Goal: Complete application form

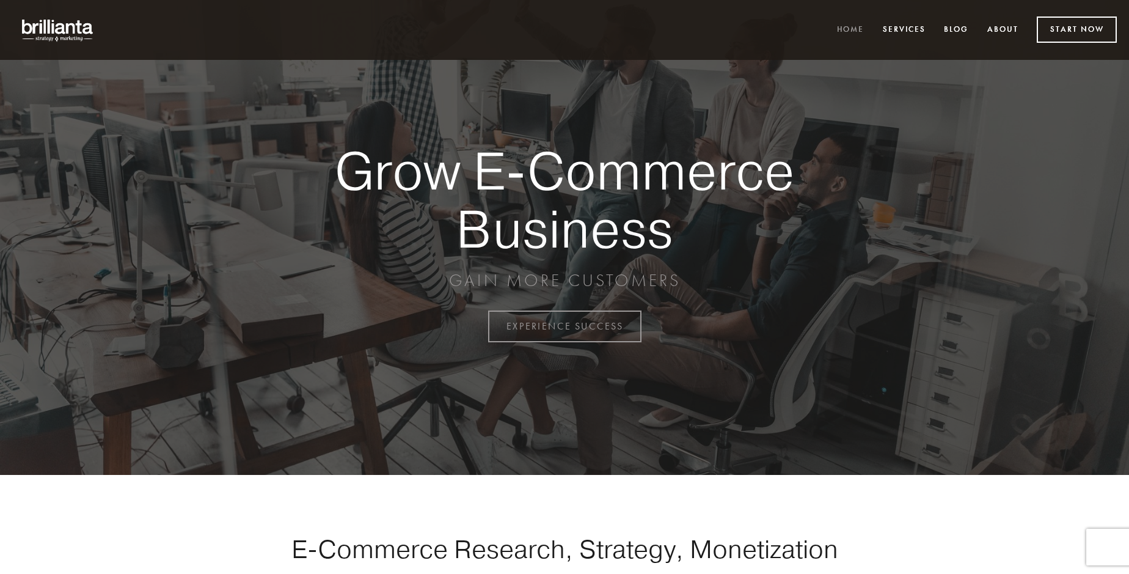
scroll to position [3202, 0]
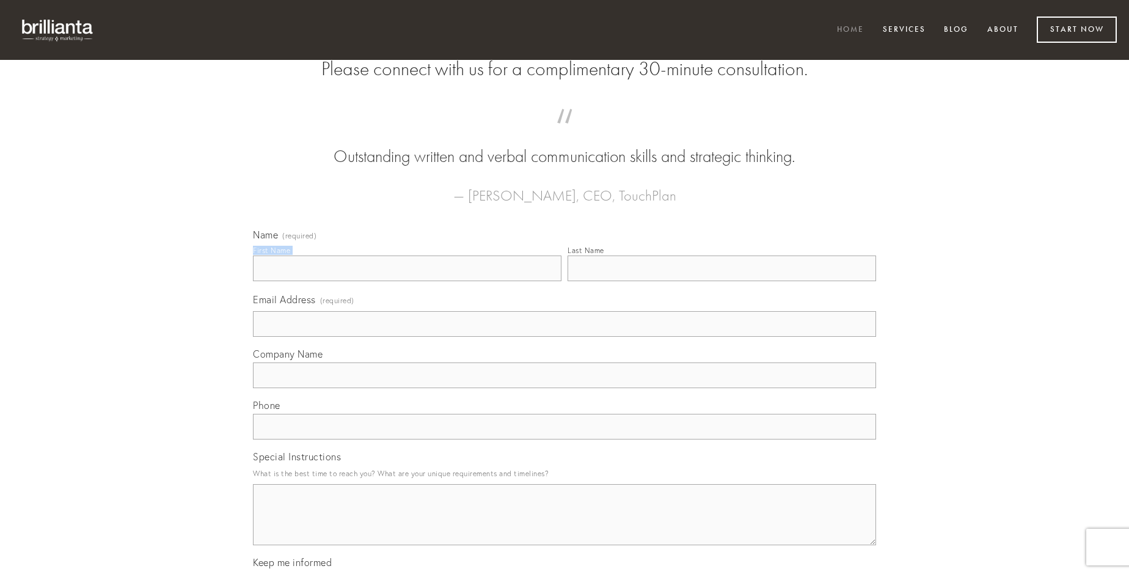
type input "[PERSON_NAME]"
click at [722, 281] on input "Last Name" at bounding box center [722, 268] width 309 height 26
type input "[PERSON_NAME]"
click at [564, 337] on input "Email Address (required)" at bounding box center [564, 324] width 623 height 26
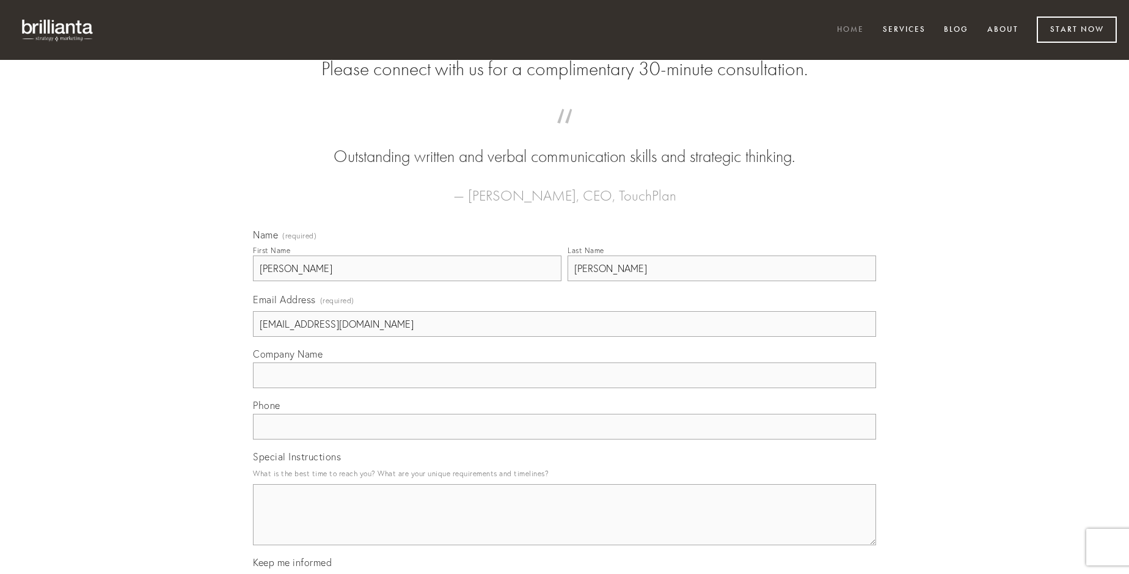
type input "[EMAIL_ADDRESS][DOMAIN_NAME]"
click at [564, 388] on input "Company Name" at bounding box center [564, 375] width 623 height 26
type input "aspicio"
click at [564, 439] on input "text" at bounding box center [564, 427] width 623 height 26
click at [564, 525] on textarea "Special Instructions" at bounding box center [564, 514] width 623 height 61
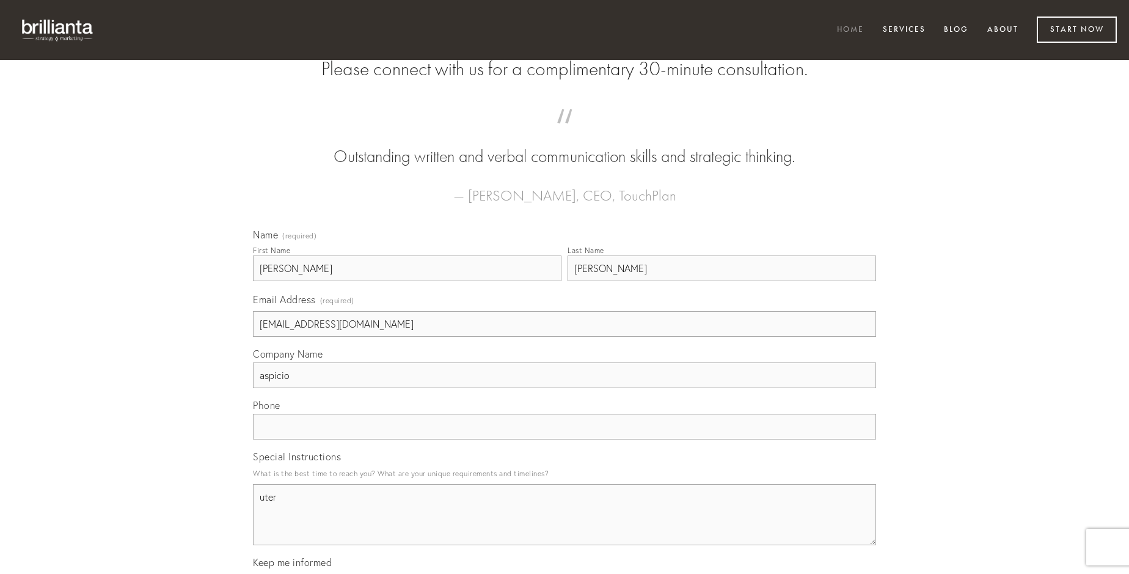
type textarea "uter"
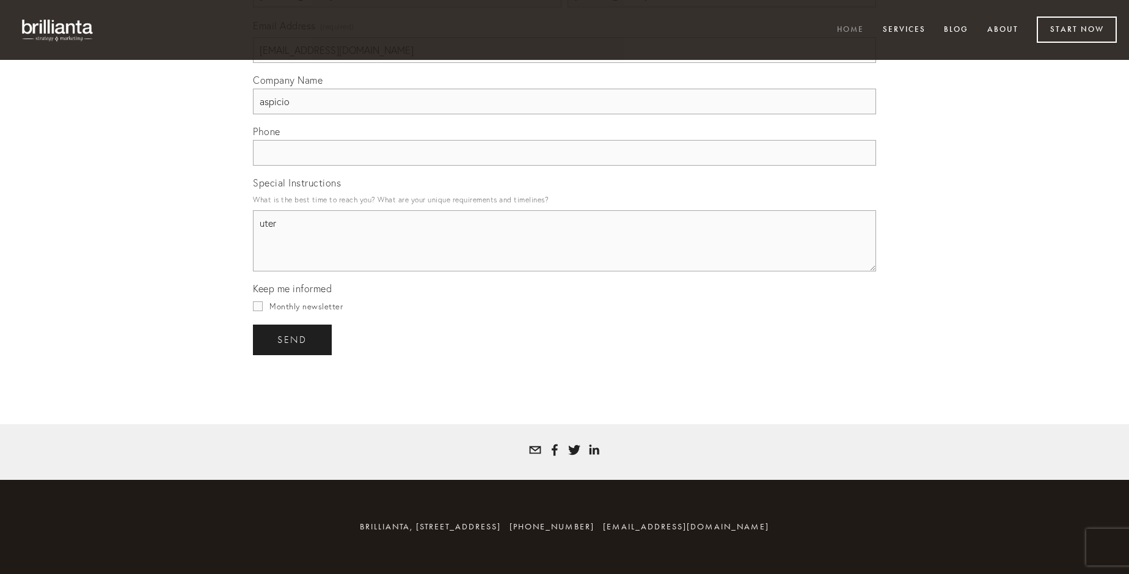
click at [293, 339] on span "send" at bounding box center [292, 339] width 30 height 11
